Goal: Download file/media

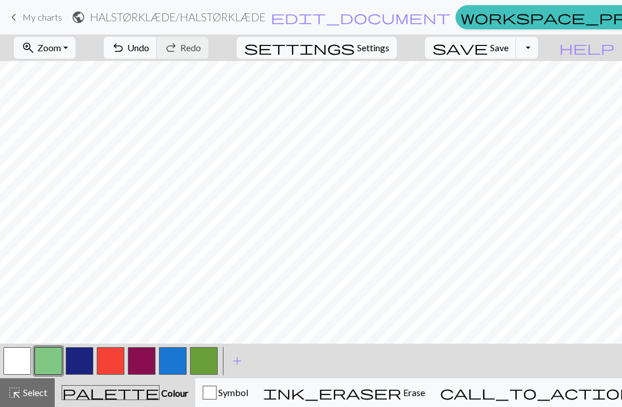
click at [85, 361] on button "button" at bounding box center [80, 361] width 28 height 28
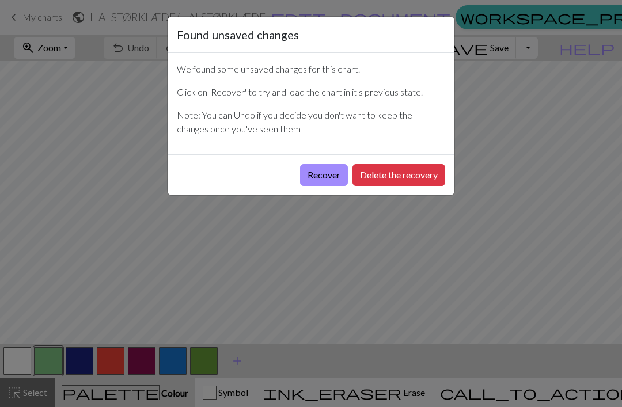
click at [336, 194] on div "Recover Delete the recovery" at bounding box center [311, 174] width 287 height 41
click at [327, 173] on button "Recover" at bounding box center [324, 175] width 48 height 22
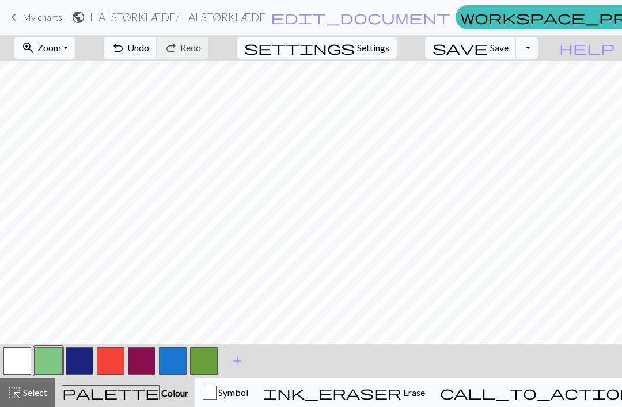
click at [538, 51] on button "Toggle Dropdown" at bounding box center [527, 48] width 22 height 22
click at [519, 92] on button "save_alt Download" at bounding box center [442, 91] width 190 height 18
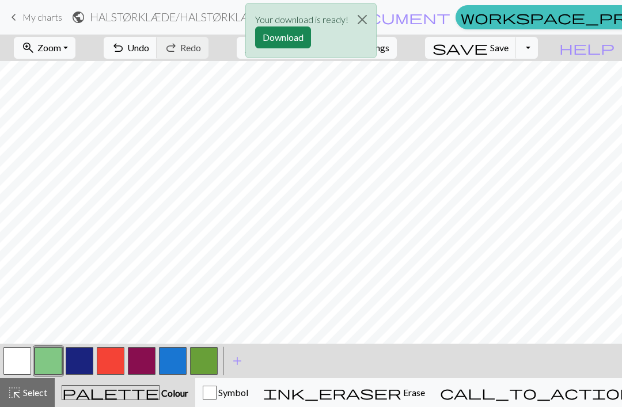
click at [287, 38] on button "Download" at bounding box center [283, 37] width 56 height 22
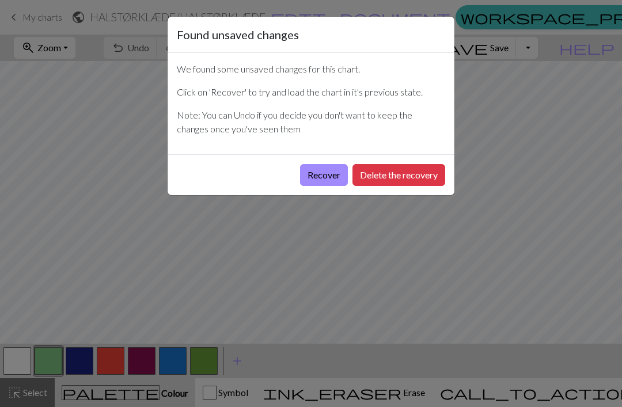
click at [322, 177] on button "Recover" at bounding box center [324, 175] width 48 height 22
